Goal: Transaction & Acquisition: Purchase product/service

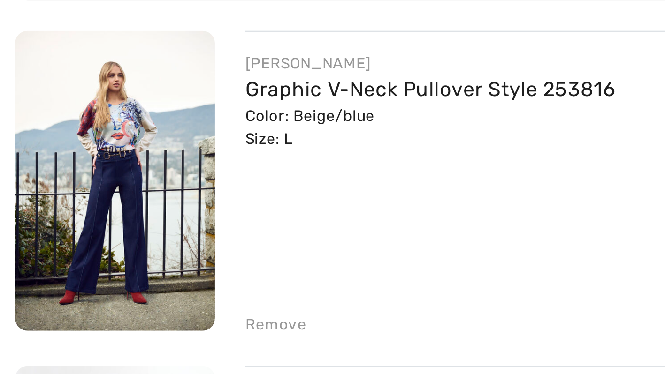
click at [29, 191] on img at bounding box center [43, 193] width 75 height 112
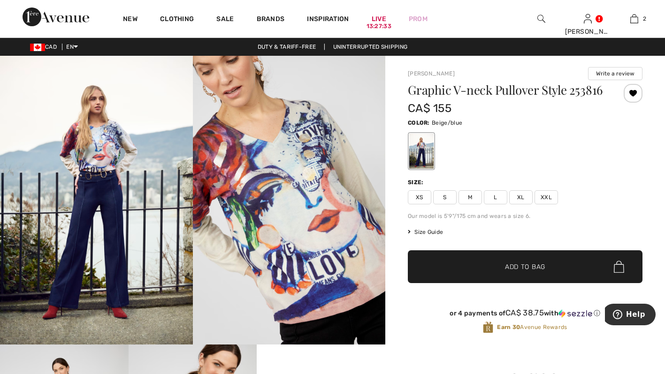
click at [418, 236] on span "Size Guide" at bounding box center [425, 232] width 35 height 8
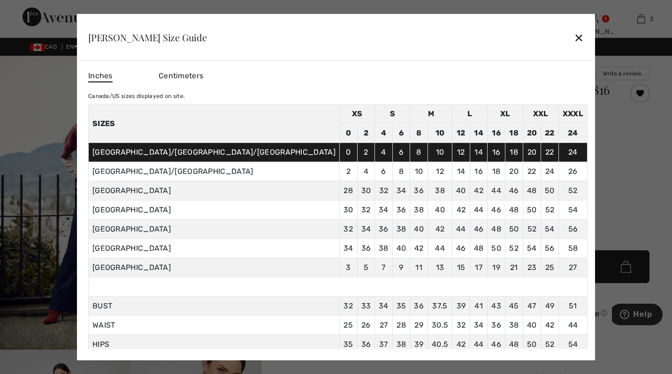
click at [574, 39] on div "✕" at bounding box center [579, 38] width 10 height 20
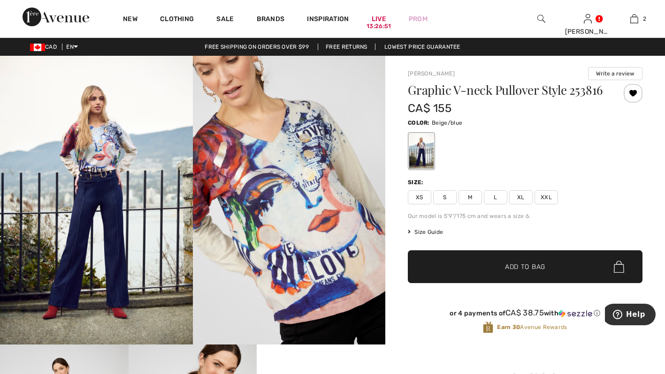
click at [431, 236] on span "Size Guide" at bounding box center [425, 232] width 35 height 8
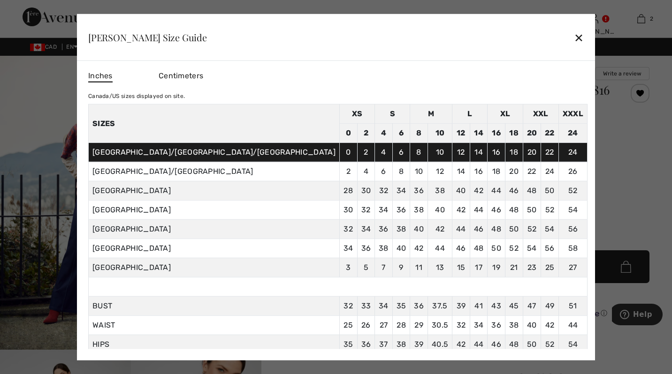
click at [574, 36] on div "✕" at bounding box center [579, 38] width 10 height 20
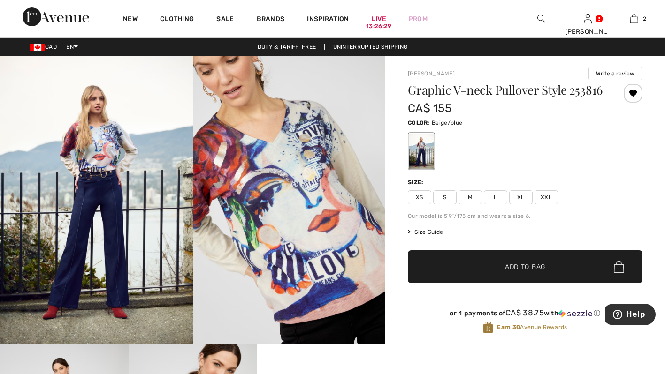
click at [472, 204] on span "M" at bounding box center [469, 197] width 23 height 14
click at [519, 283] on span "✔ Added to Bag Add to Bag" at bounding box center [525, 266] width 234 height 33
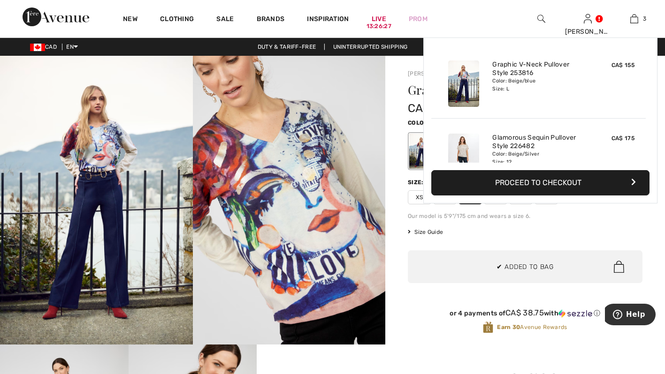
scroll to position [102, 0]
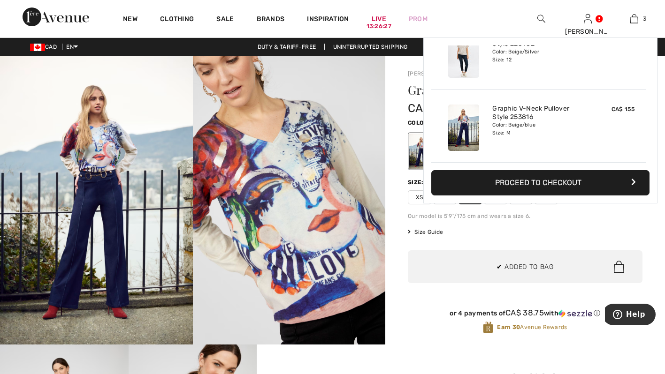
click at [642, 16] on link "3" at bounding box center [633, 18] width 45 height 11
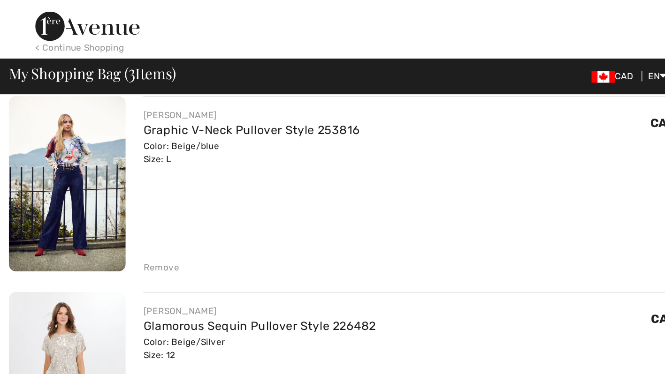
scroll to position [76, 0]
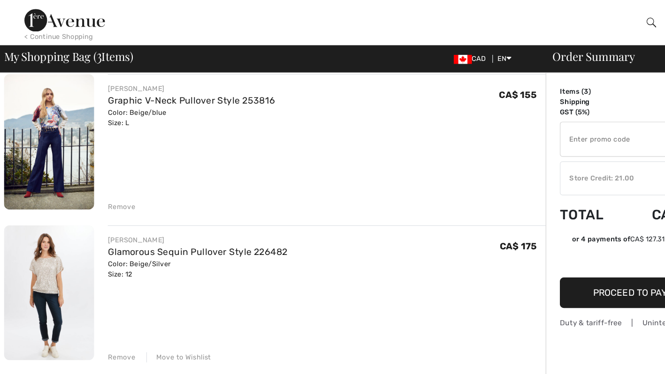
click at [102, 174] on div "Remove" at bounding box center [102, 171] width 23 height 8
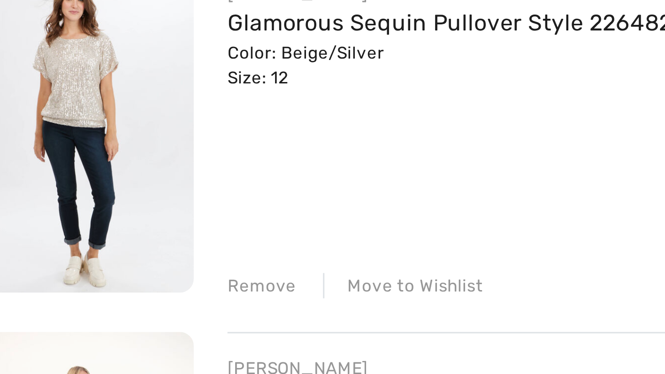
click at [31, 128] on img at bounding box center [43, 117] width 75 height 112
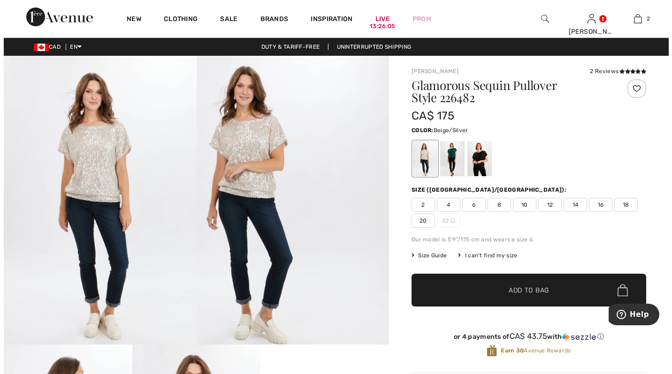
scroll to position [2, 0]
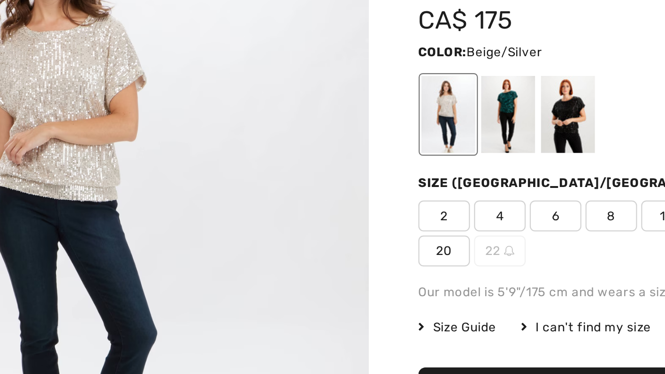
click at [450, 158] on div at bounding box center [448, 156] width 24 height 35
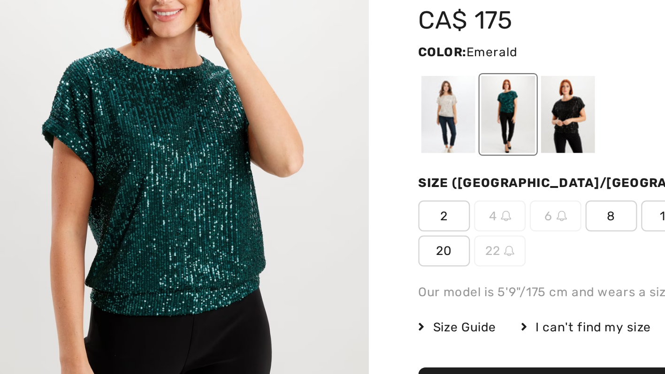
click at [236, 196] on img at bounding box center [289, 197] width 193 height 289
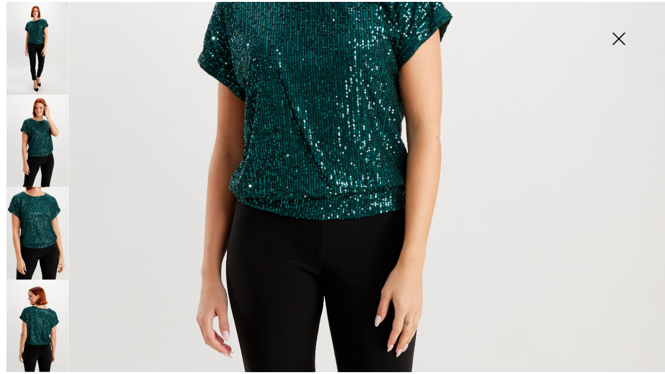
scroll to position [238, 0]
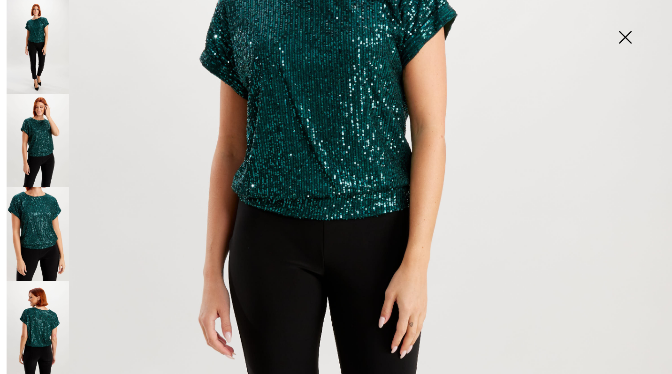
click at [32, 223] on img at bounding box center [38, 234] width 62 height 94
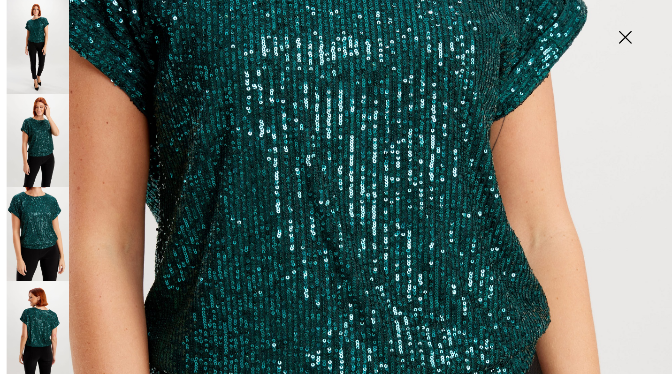
click at [42, 314] on img at bounding box center [38, 328] width 62 height 94
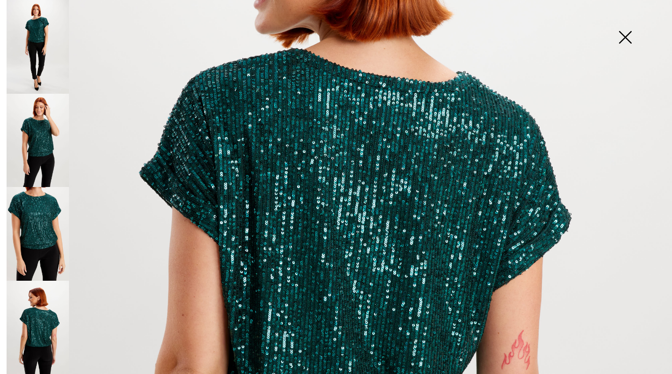
click at [31, 139] on img at bounding box center [38, 141] width 62 height 94
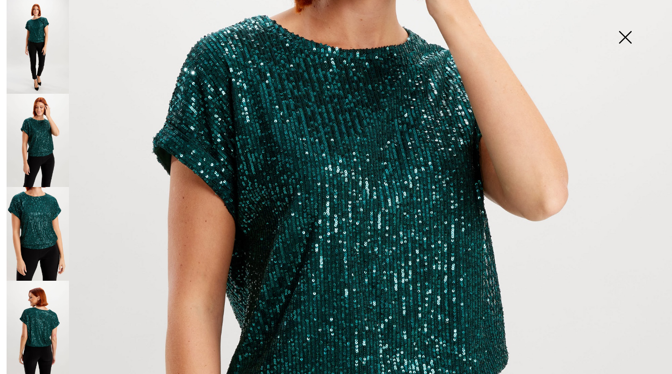
click at [32, 41] on img at bounding box center [38, 47] width 62 height 94
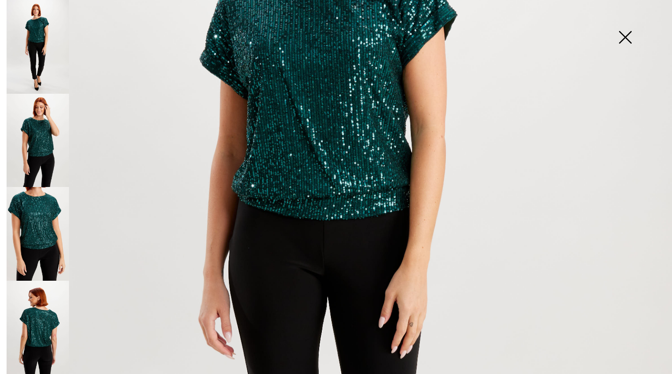
click at [635, 31] on img at bounding box center [624, 38] width 47 height 48
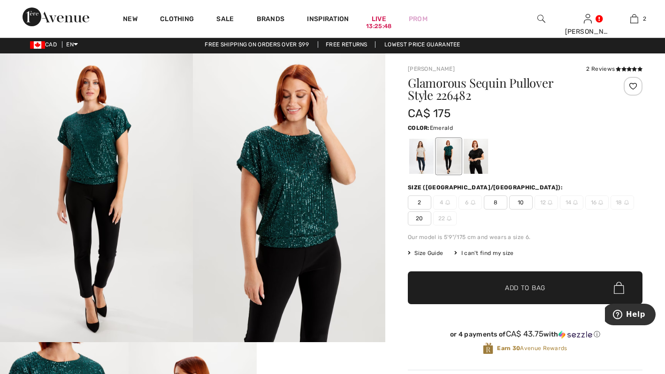
click at [479, 151] on div at bounding box center [475, 156] width 24 height 35
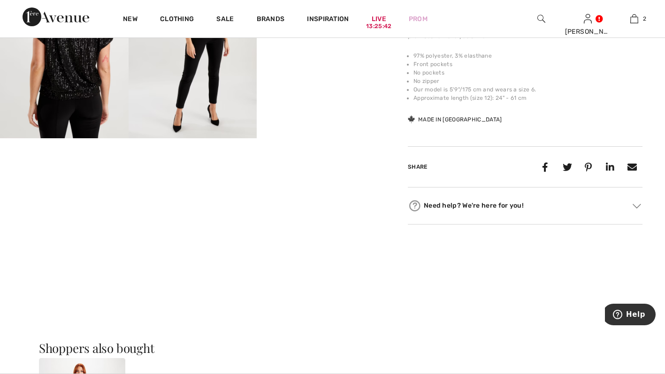
scroll to position [0, 0]
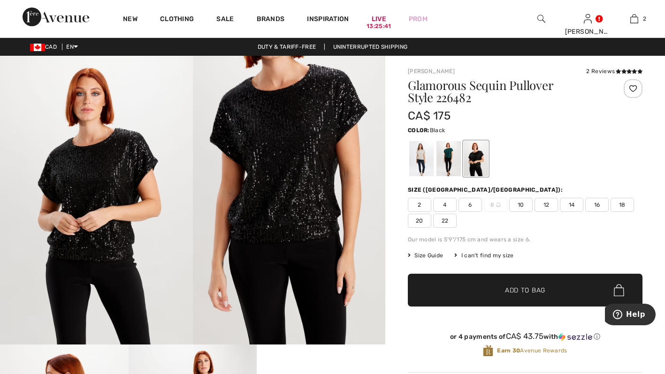
click at [421, 152] on div at bounding box center [421, 158] width 24 height 35
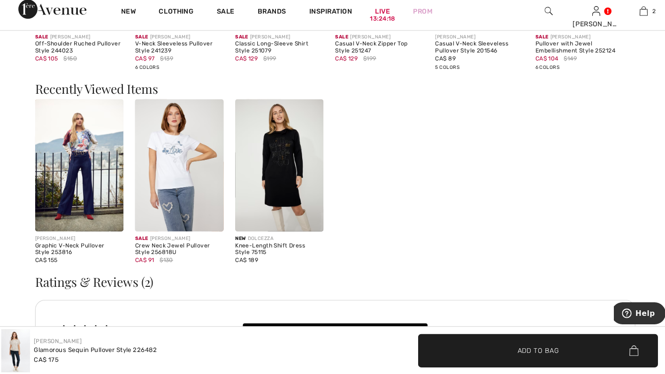
scroll to position [1058, 0]
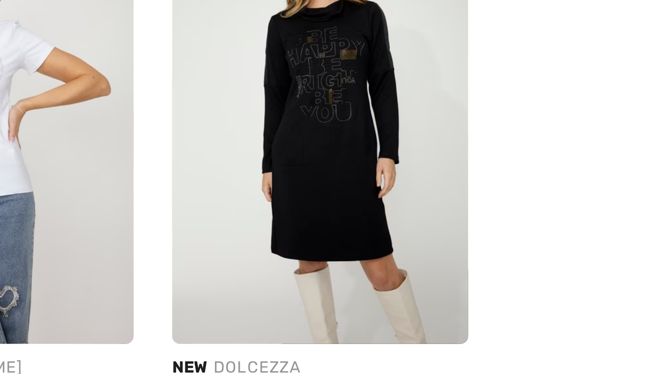
click at [257, 166] on img at bounding box center [277, 159] width 87 height 130
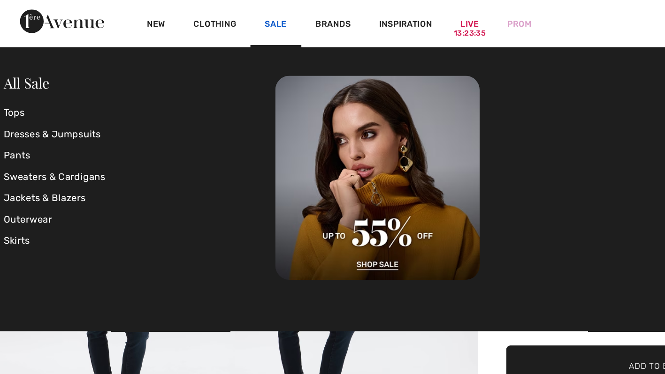
click at [227, 15] on link "Sale" at bounding box center [224, 20] width 17 height 10
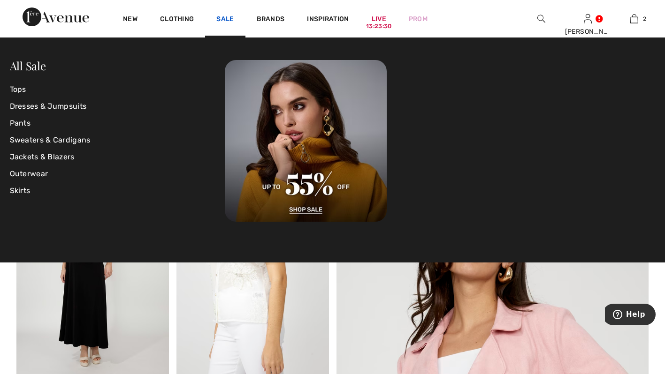
click at [227, 17] on link "Sale" at bounding box center [224, 20] width 17 height 10
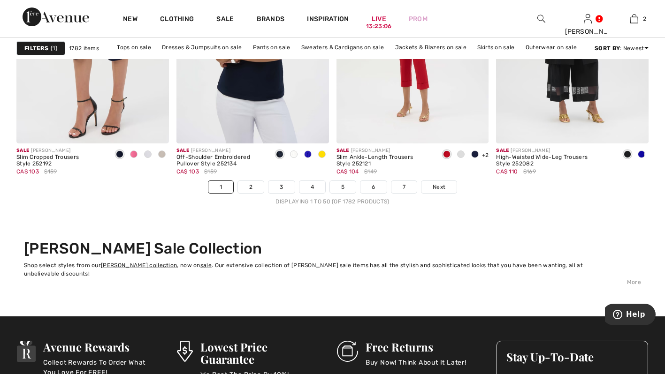
scroll to position [4127, 0]
click at [249, 181] on link "2" at bounding box center [251, 187] width 26 height 12
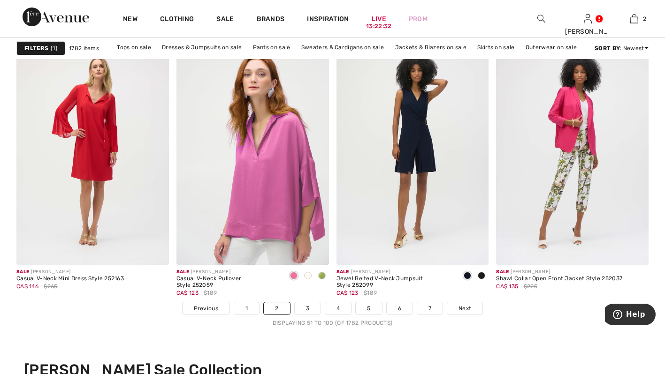
scroll to position [4007, 0]
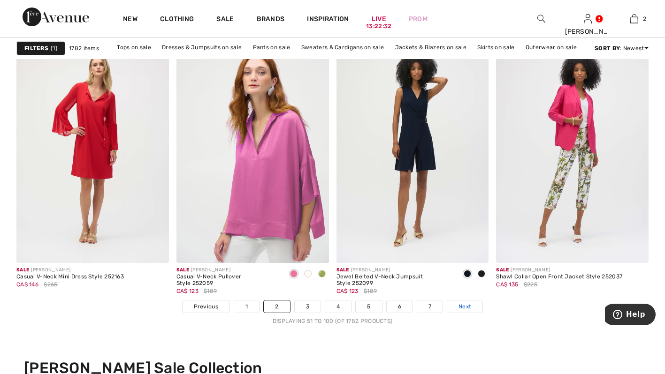
click at [465, 312] on link "Next" at bounding box center [464, 307] width 35 height 12
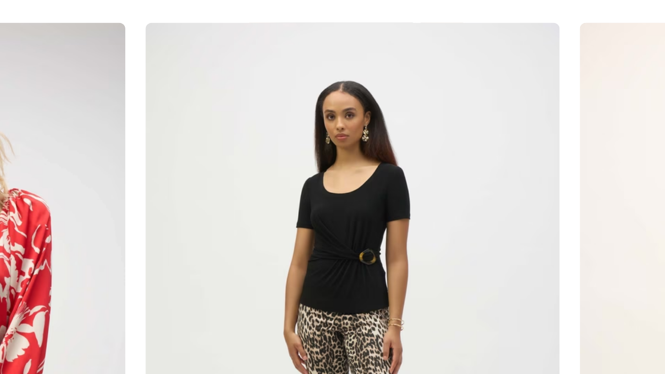
scroll to position [1377, 0]
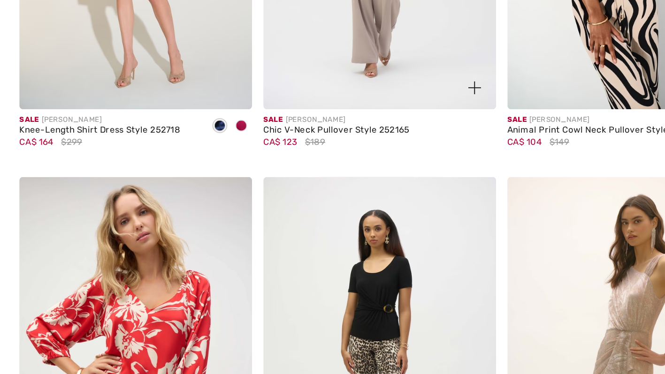
click at [213, 159] on img at bounding box center [252, 86] width 152 height 228
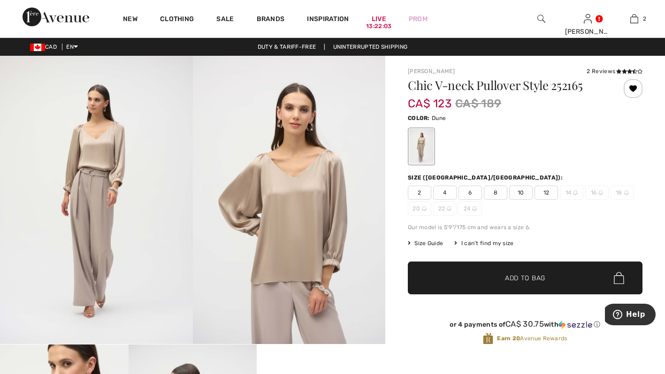
click at [518, 197] on span "10" at bounding box center [520, 193] width 23 height 14
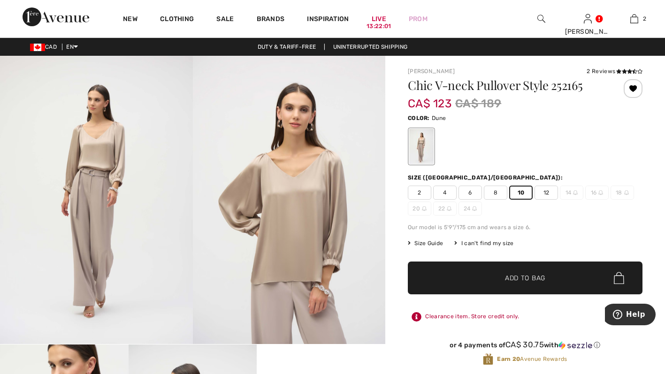
click at [574, 277] on span "✔ Added to Bag Add to Bag" at bounding box center [525, 278] width 234 height 33
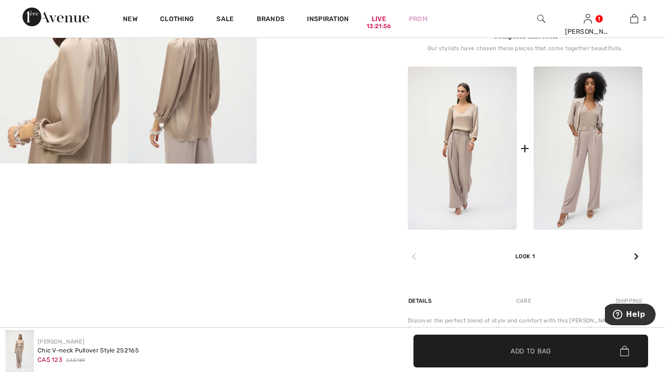
scroll to position [374, 0]
click at [607, 148] on img at bounding box center [587, 147] width 109 height 163
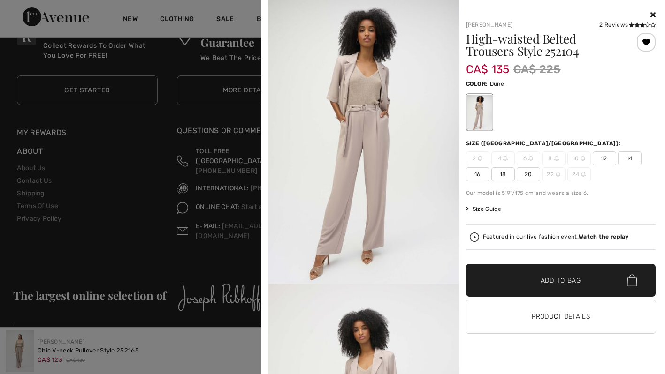
scroll to position [2055, 0]
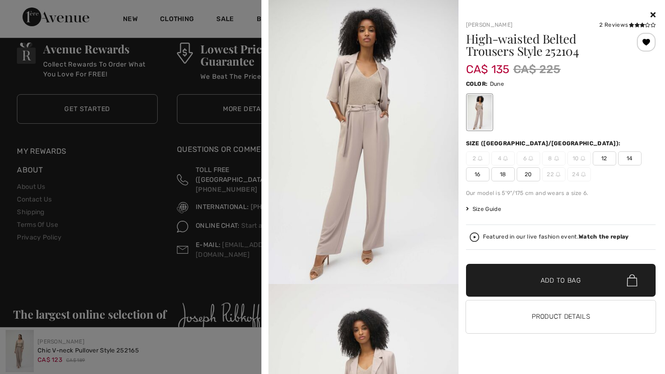
click at [653, 14] on icon at bounding box center [652, 15] width 5 height 8
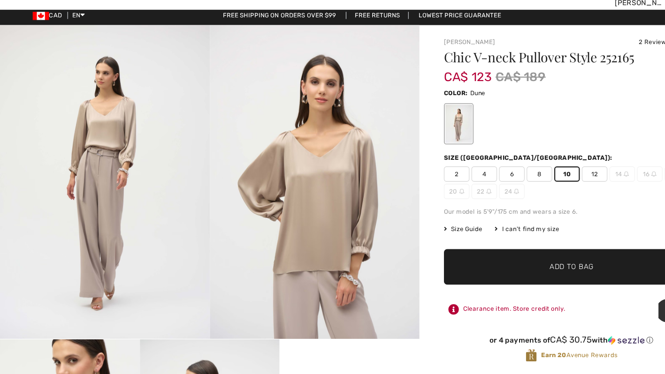
scroll to position [18, 0]
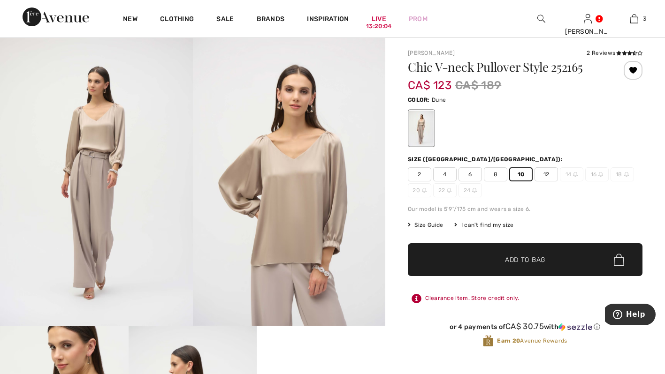
click at [494, 225] on div "I can't find my size" at bounding box center [483, 225] width 59 height 8
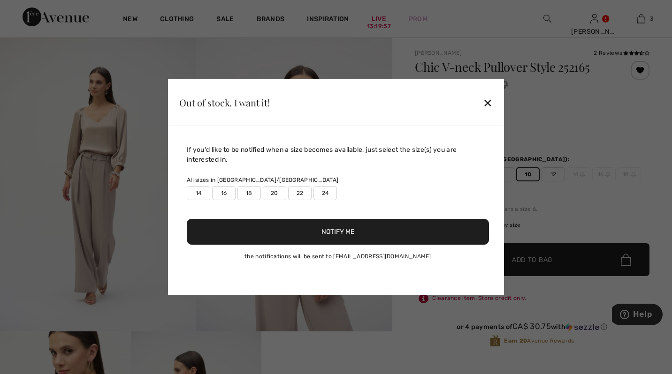
click at [487, 107] on div "✕" at bounding box center [488, 103] width 10 height 20
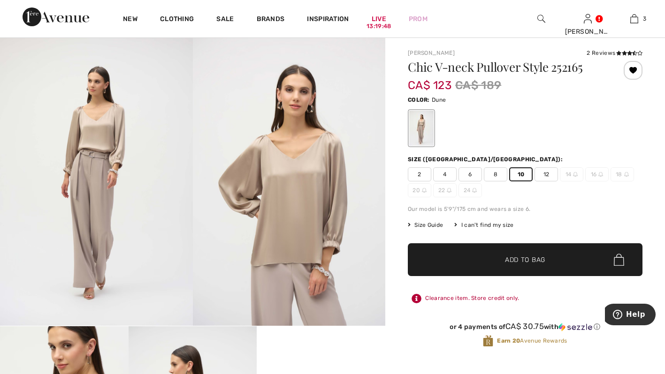
click at [431, 227] on span "Size Guide" at bounding box center [425, 225] width 35 height 8
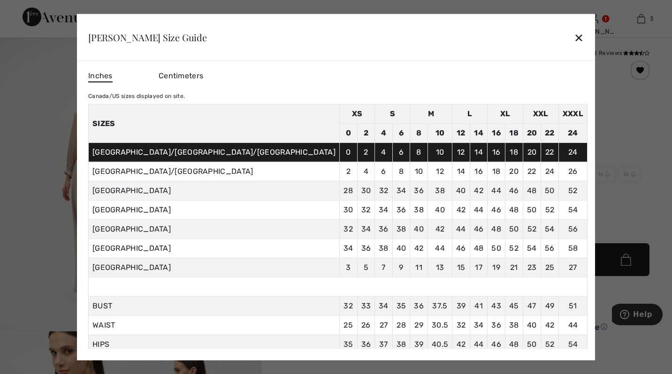
click at [574, 38] on div "✕" at bounding box center [579, 38] width 10 height 20
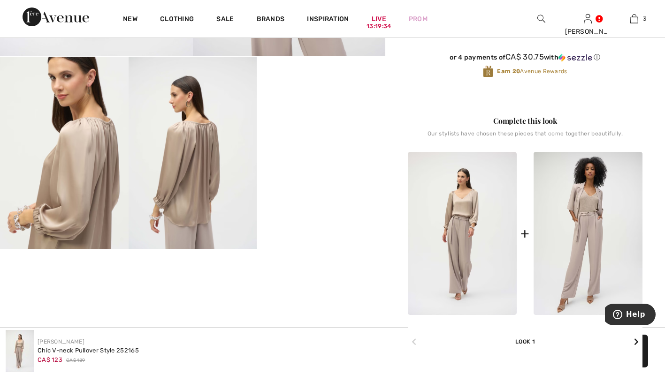
scroll to position [291, 0]
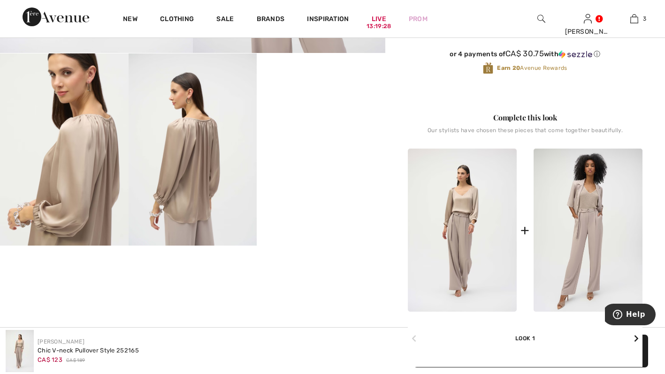
click at [481, 222] on img at bounding box center [462, 230] width 109 height 163
click at [597, 256] on img at bounding box center [587, 230] width 109 height 163
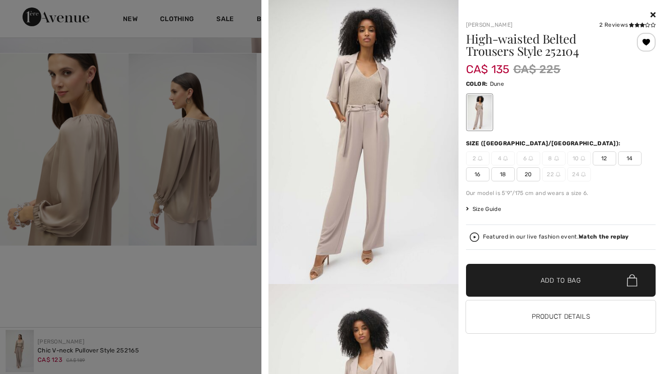
click at [488, 210] on span "Size Guide" at bounding box center [483, 209] width 35 height 8
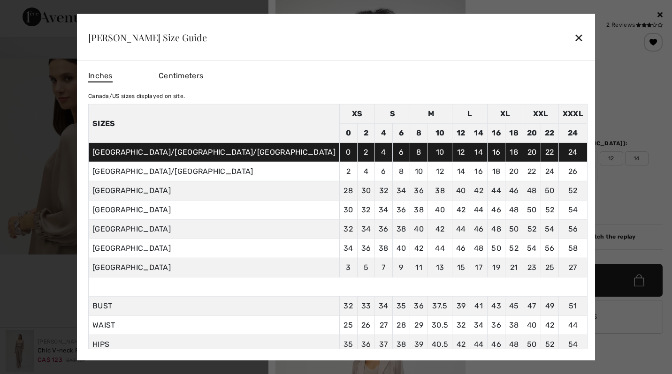
click at [574, 37] on div "✕" at bounding box center [579, 38] width 10 height 20
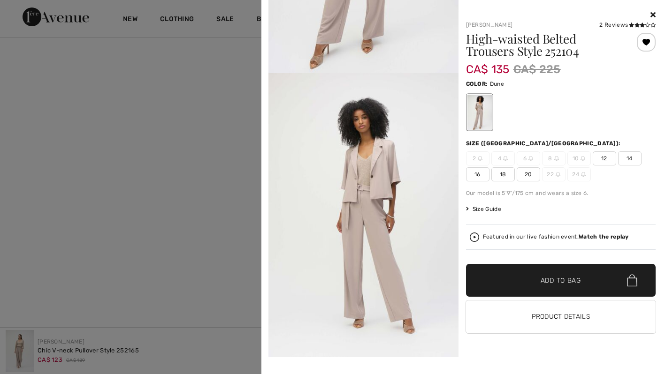
scroll to position [213, 0]
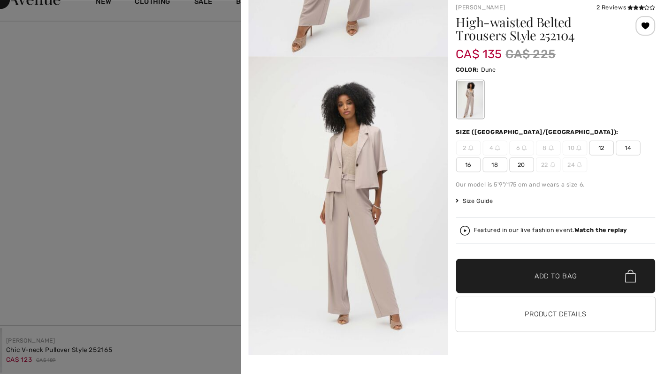
click at [604, 159] on span "12" at bounding box center [603, 158] width 23 height 14
click at [585, 279] on span "✔ Added to Bag Add to Bag" at bounding box center [561, 280] width 190 height 33
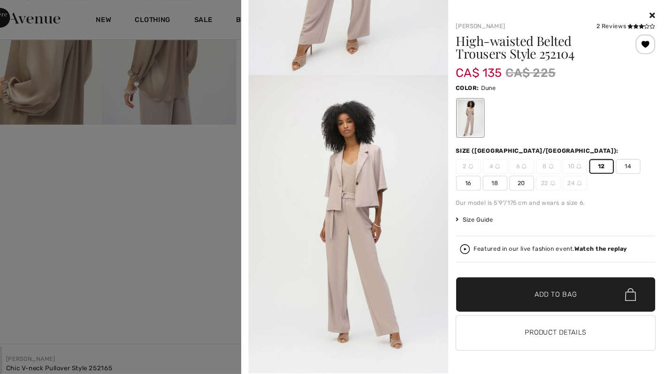
scroll to position [0, 0]
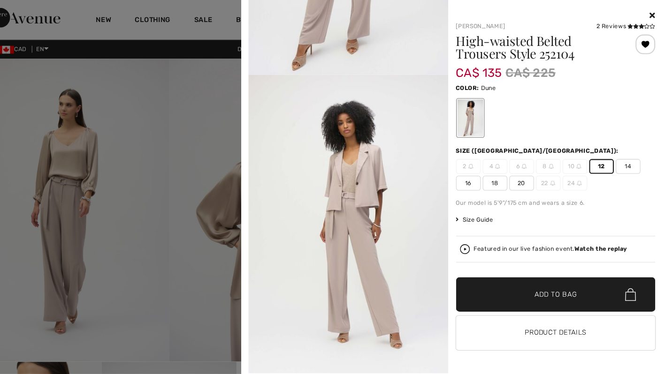
click at [637, 85] on div "Color: Dune" at bounding box center [561, 83] width 190 height 11
click at [653, 11] on div at bounding box center [561, 14] width 190 height 11
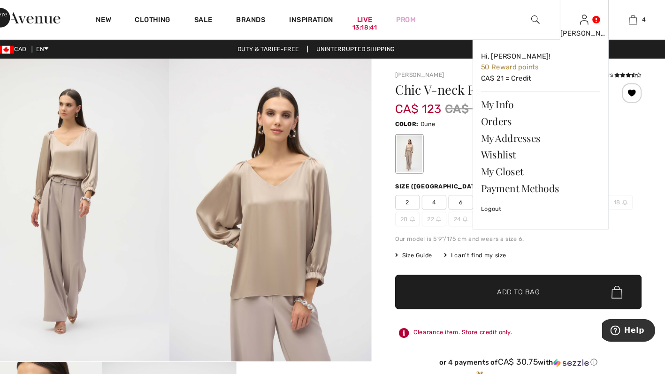
click at [591, 17] on link at bounding box center [587, 18] width 8 height 9
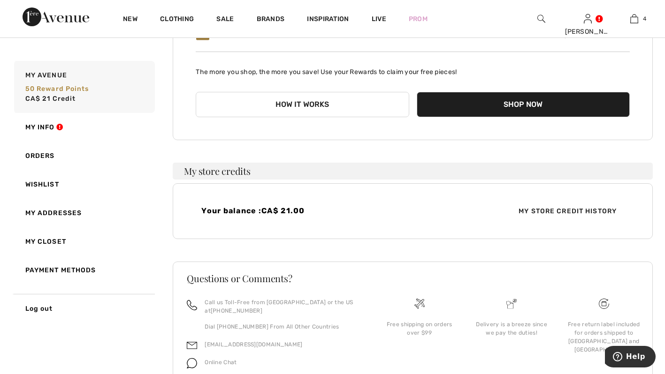
scroll to position [103, 0]
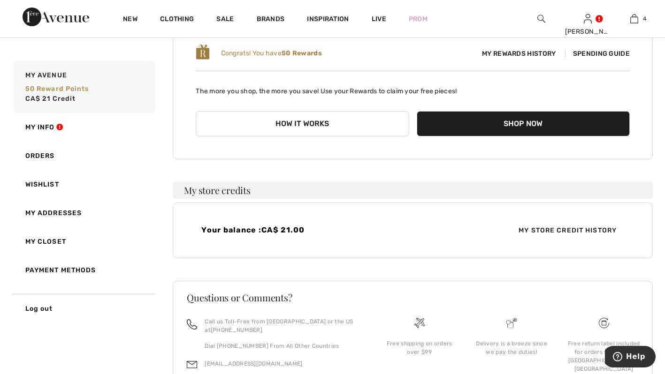
click at [584, 234] on span "My Store Credit History" at bounding box center [567, 231] width 113 height 10
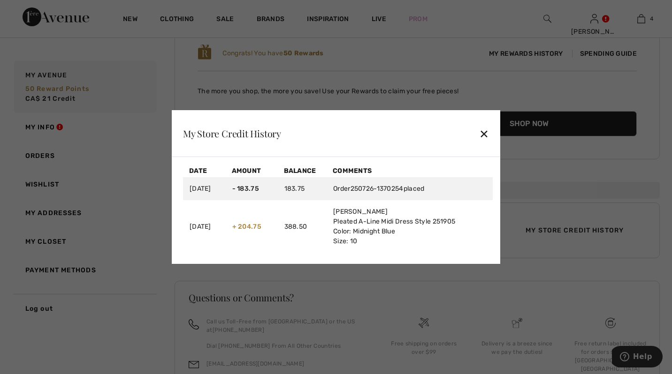
click at [487, 132] on div "✕" at bounding box center [484, 134] width 10 height 20
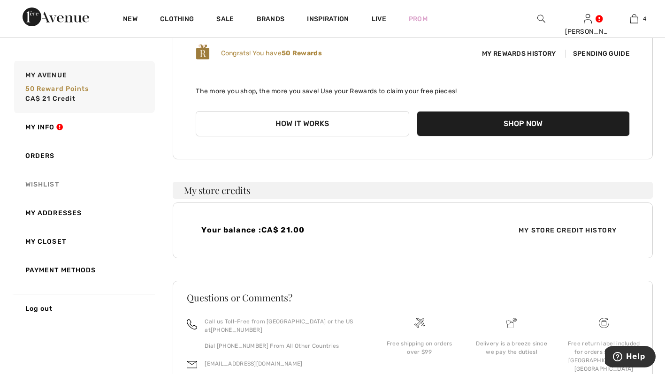
click at [26, 182] on link "Wishlist" at bounding box center [83, 184] width 143 height 29
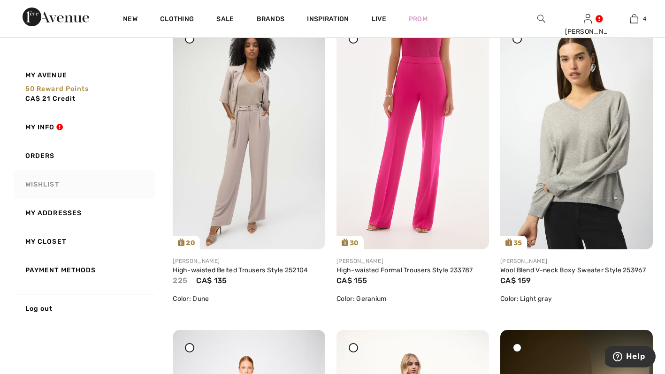
scroll to position [453, 0]
click at [205, 143] on img at bounding box center [249, 135] width 152 height 228
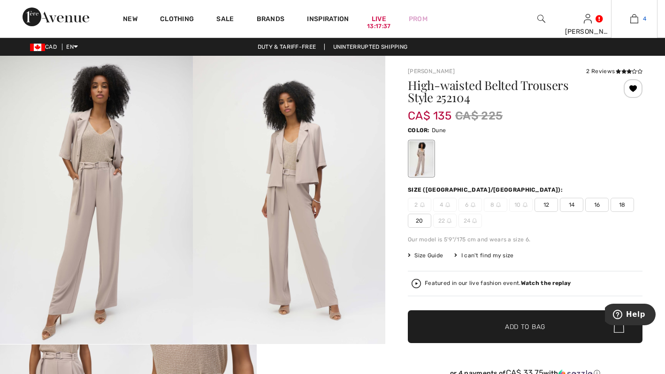
click at [644, 19] on span "4" at bounding box center [644, 19] width 3 height 8
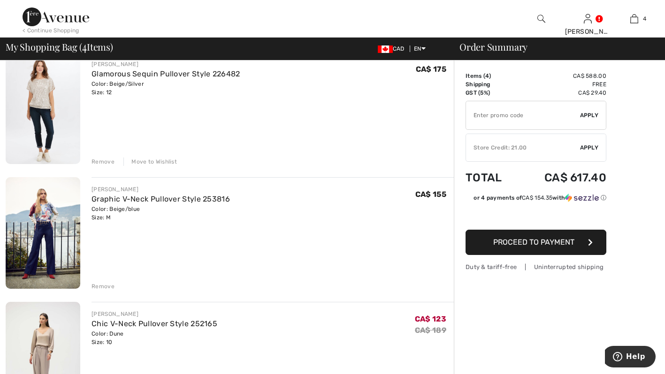
scroll to position [82, 0]
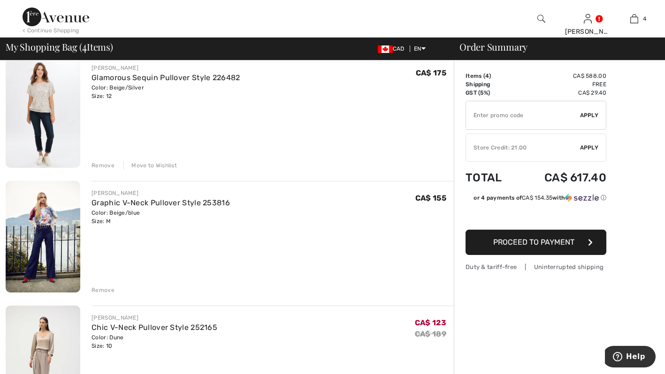
click at [147, 157] on div "[PERSON_NAME] Glamorous Sequin Pullover Style 226482 Color: Beige/Silver Size: …" at bounding box center [272, 113] width 362 height 114
click at [153, 165] on div "Move to Wishlist" at bounding box center [149, 165] width 53 height 8
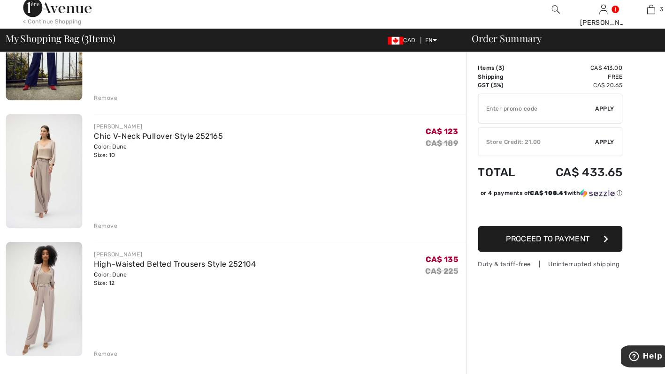
scroll to position [144, 0]
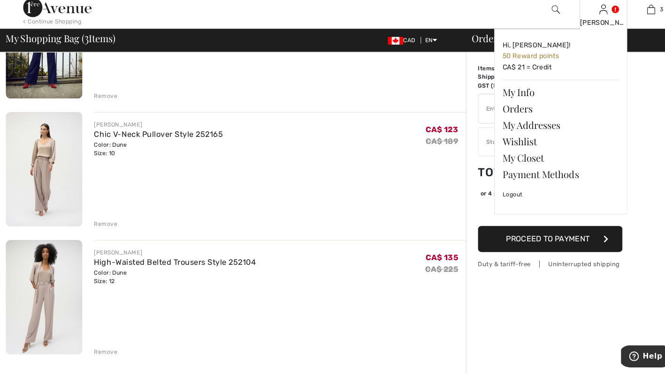
click at [589, 21] on img at bounding box center [587, 18] width 8 height 11
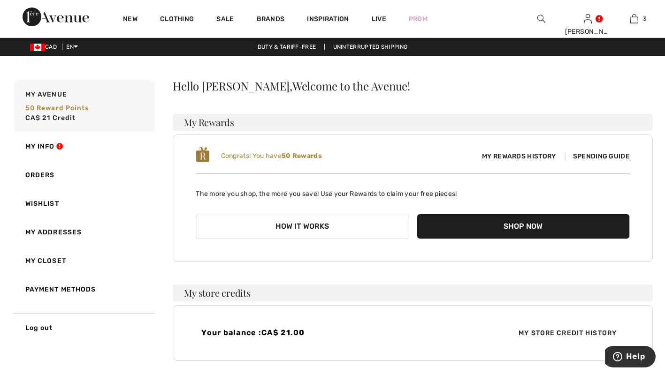
click at [589, 20] on img at bounding box center [587, 18] width 8 height 11
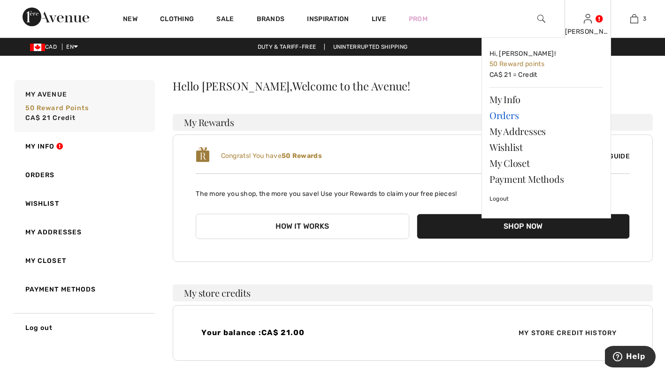
click at [514, 113] on link "Orders" at bounding box center [545, 115] width 113 height 16
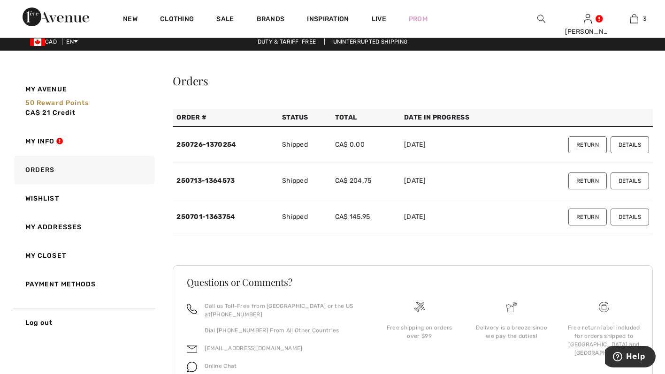
scroll to position [52, 0]
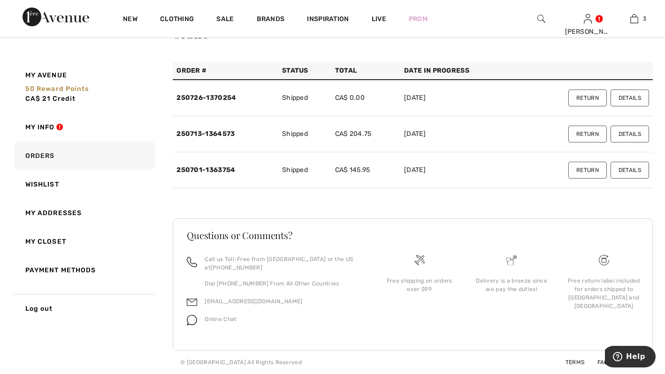
click at [631, 169] on button "Details" at bounding box center [629, 170] width 38 height 17
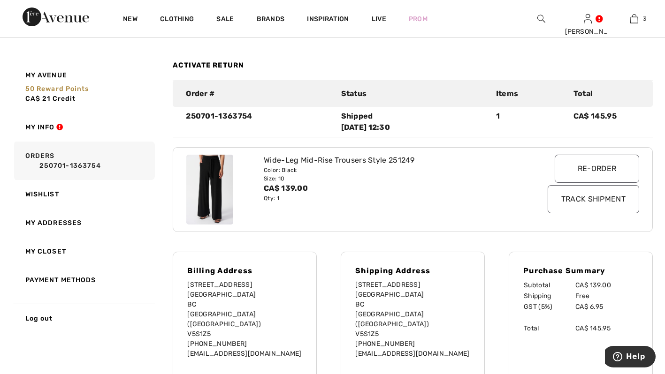
scroll to position [69, 0]
click at [58, 253] on link "My Closet" at bounding box center [83, 251] width 143 height 29
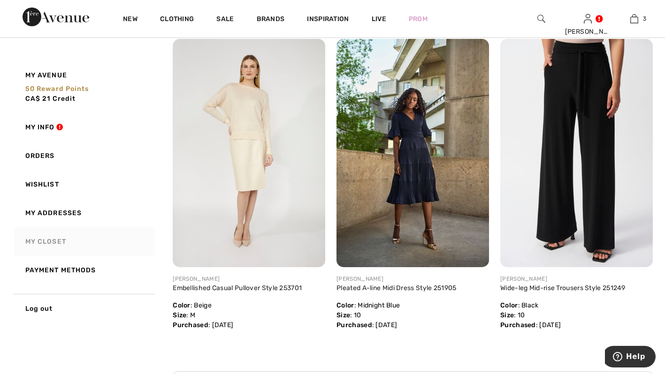
scroll to position [127, 0]
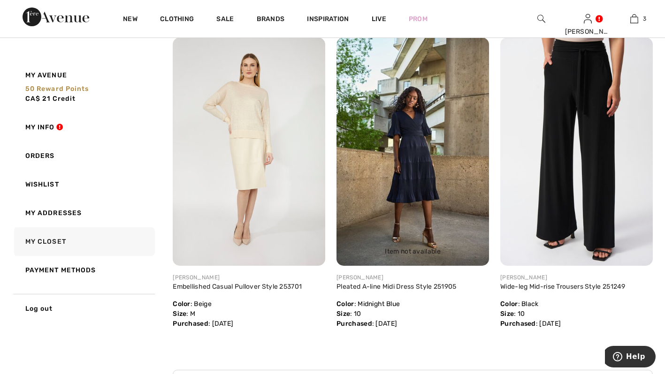
click at [415, 171] on img at bounding box center [412, 152] width 152 height 228
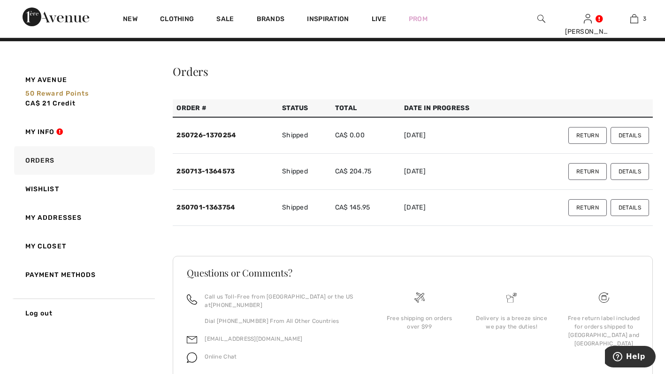
scroll to position [15, 0]
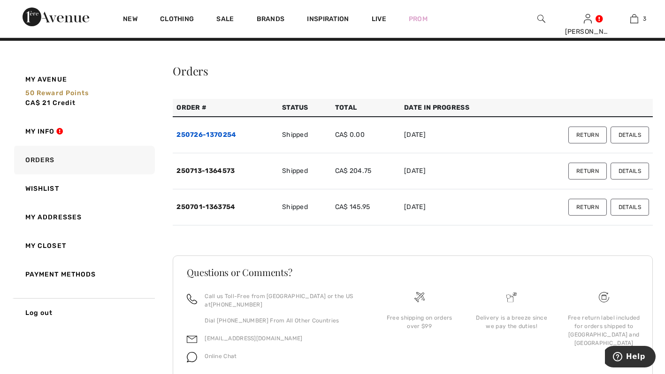
click at [199, 136] on link "250726-1370254" at bounding box center [206, 135] width 60 height 8
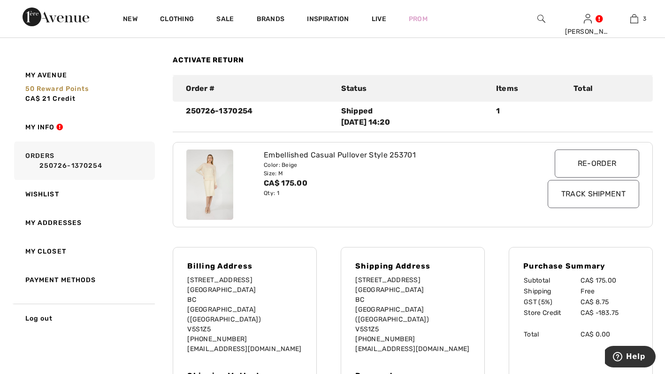
scroll to position [75, 0]
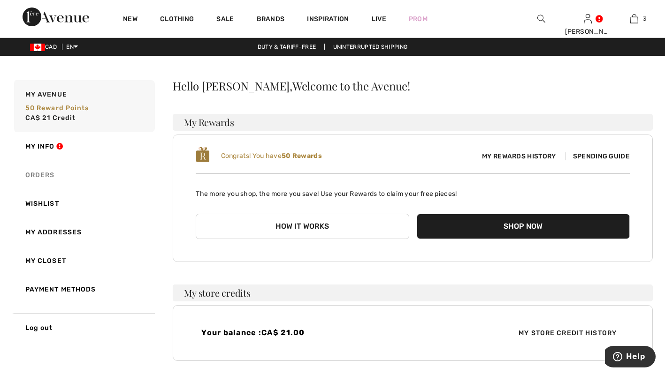
click at [43, 177] on link "Orders" at bounding box center [83, 175] width 143 height 29
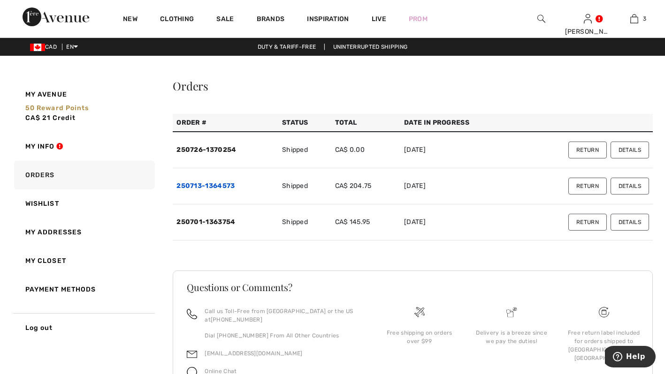
click at [194, 188] on link "250713-1364573" at bounding box center [205, 186] width 58 height 8
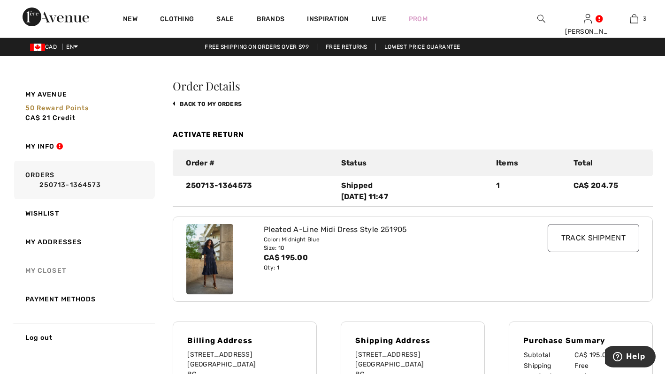
click at [50, 266] on link "My Closet" at bounding box center [83, 271] width 143 height 29
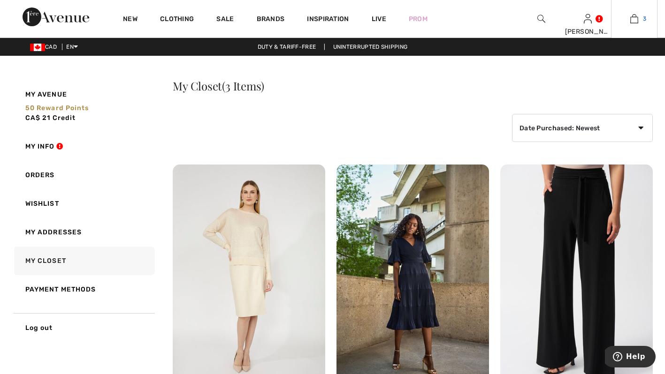
click at [644, 13] on link "3" at bounding box center [633, 18] width 45 height 11
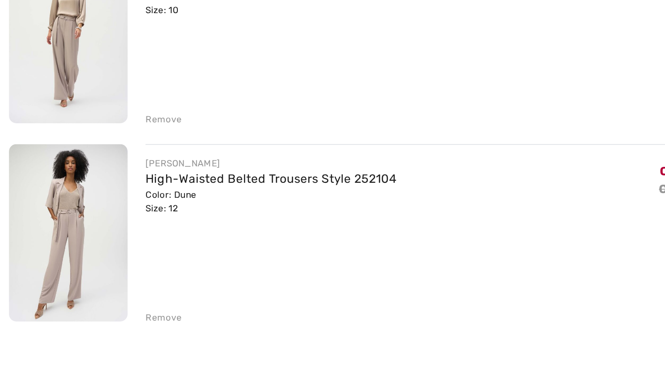
scroll to position [160, 0]
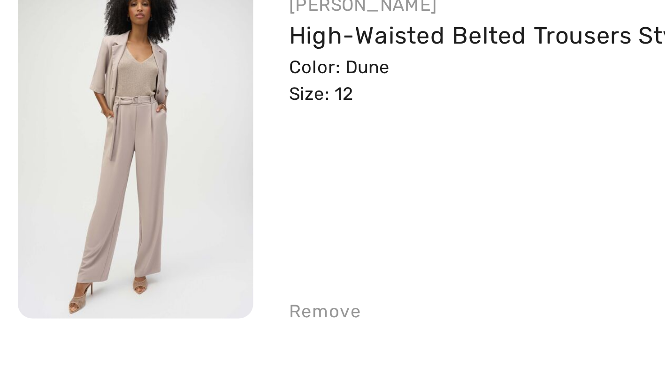
click at [29, 299] on img at bounding box center [43, 283] width 75 height 112
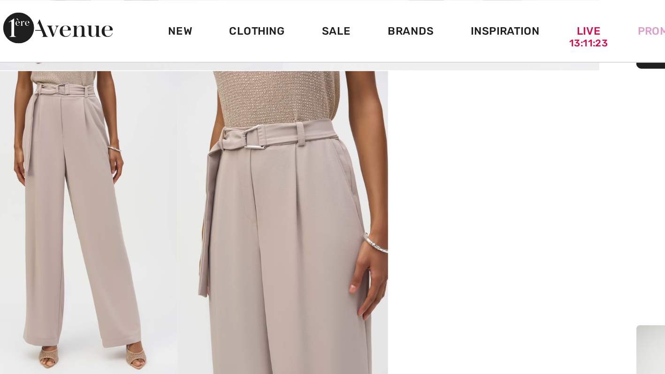
scroll to position [296, 0]
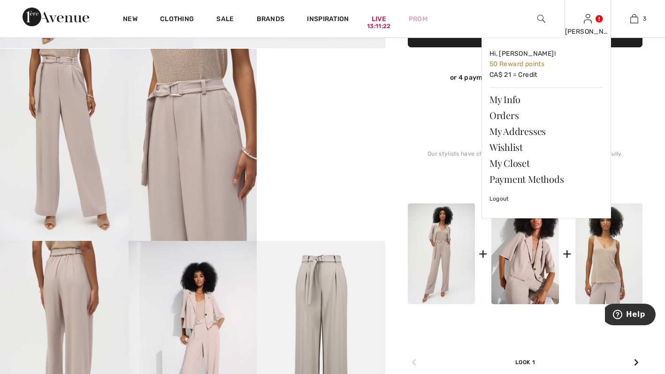
click at [591, 23] on link at bounding box center [587, 18] width 8 height 9
click at [524, 149] on link "Wishlist" at bounding box center [545, 147] width 113 height 16
click at [524, 162] on link "My Closet" at bounding box center [545, 163] width 113 height 16
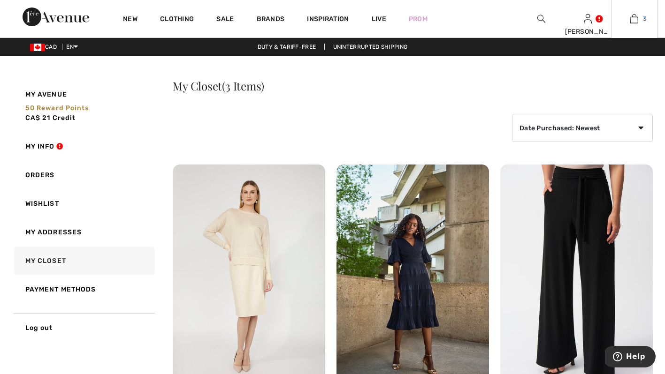
click at [644, 19] on span "3" at bounding box center [644, 19] width 3 height 8
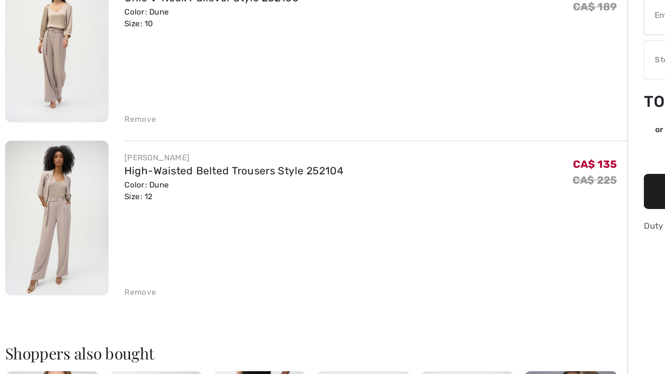
scroll to position [182, 0]
click at [100, 311] on div "Remove" at bounding box center [102, 314] width 23 height 8
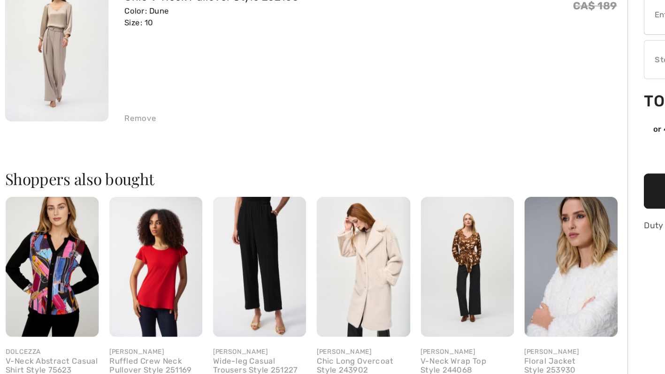
click at [101, 192] on div "Remove" at bounding box center [102, 190] width 23 height 8
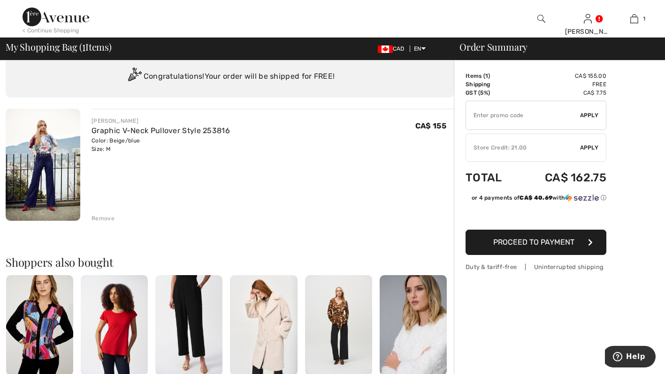
scroll to position [0, 0]
